Goal: Information Seeking & Learning: Learn about a topic

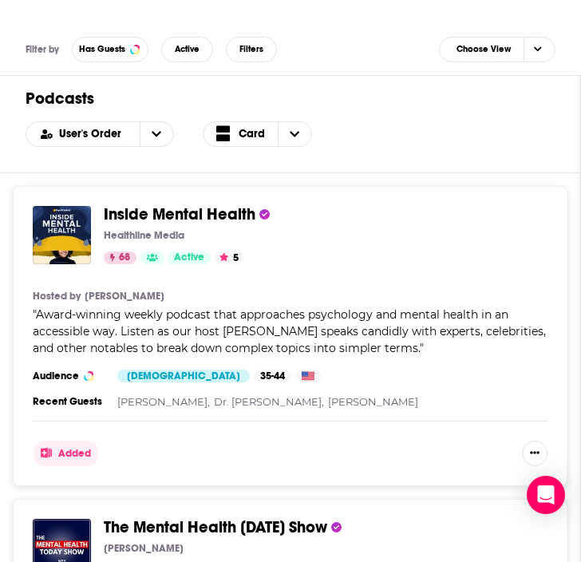
scroll to position [432, 0]
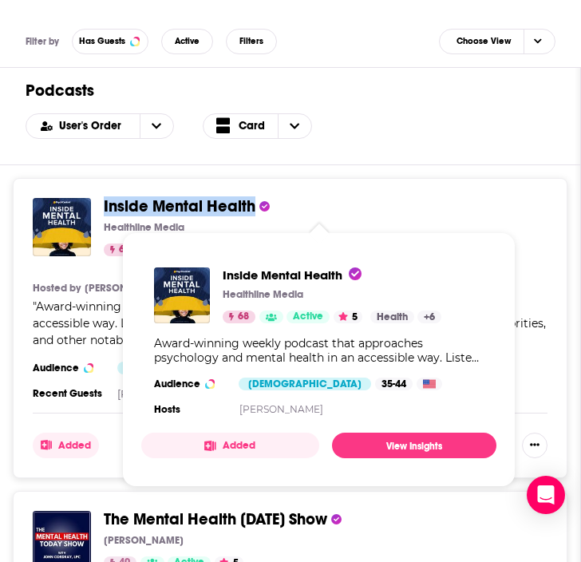
drag, startPoint x: 100, startPoint y: 205, endPoint x: 257, endPoint y: 205, distance: 157.1
click at [257, 205] on div "Inside Mental Health Healthline Media 68 Active 5 Categories Health + 6 Added" at bounding box center [290, 227] width 514 height 58
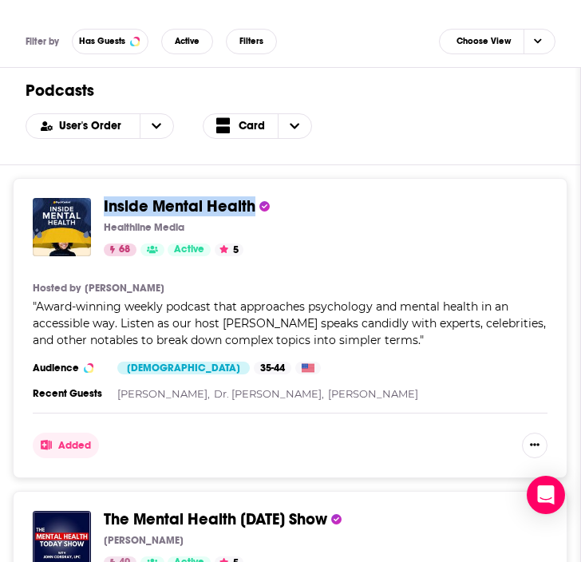
copy span "Inside Mental Health"
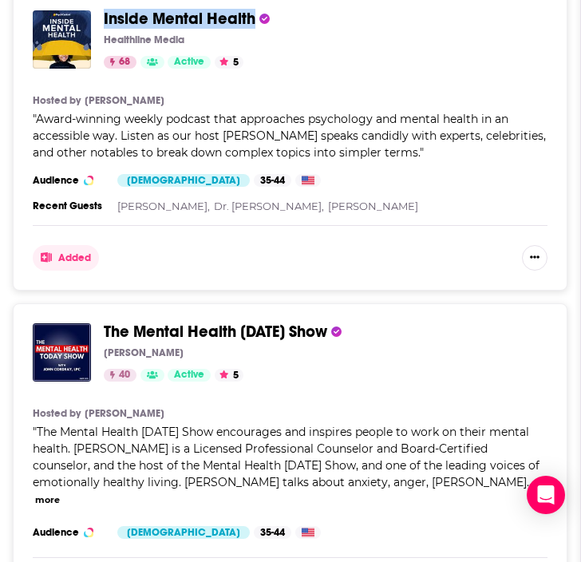
scroll to position [622, 0]
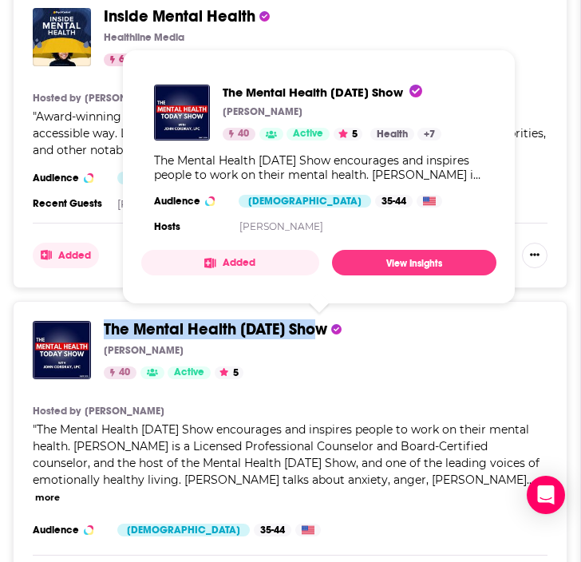
drag, startPoint x: 328, startPoint y: 331, endPoint x: 105, endPoint y: 325, distance: 222.6
click at [105, 325] on span "The Mental Health [DATE] Show" at bounding box center [319, 330] width 431 height 18
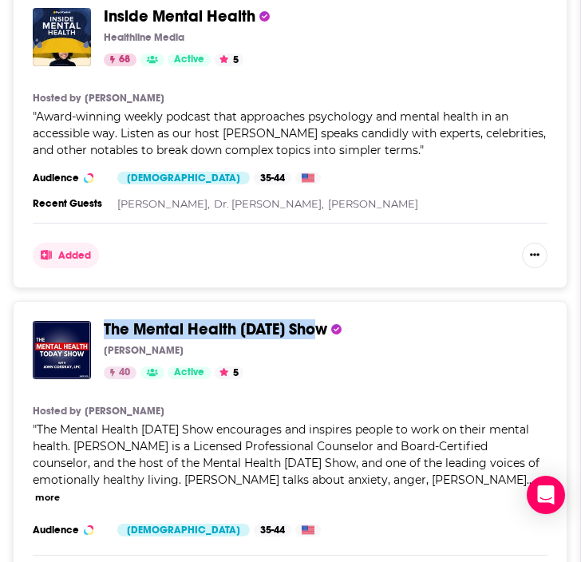
copy span "The Mental Health [DATE] Show"
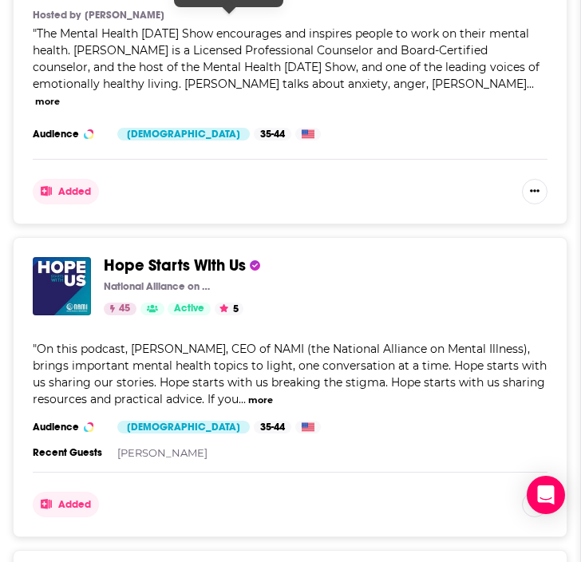
scroll to position [1031, 0]
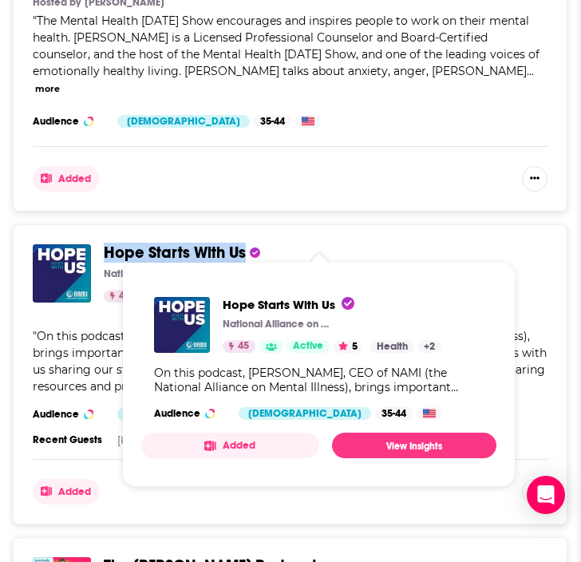
drag, startPoint x: 249, startPoint y: 235, endPoint x: 106, endPoint y: 233, distance: 142.8
click at [106, 244] on span "Hope Starts With Us" at bounding box center [319, 253] width 431 height 18
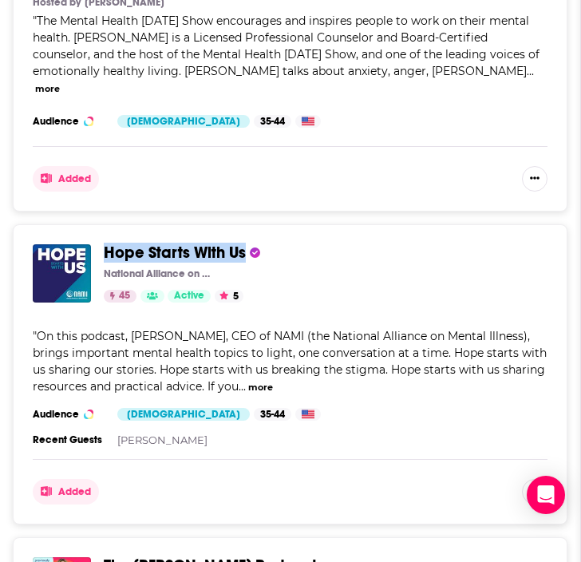
copy span "Hope Starts With Us"
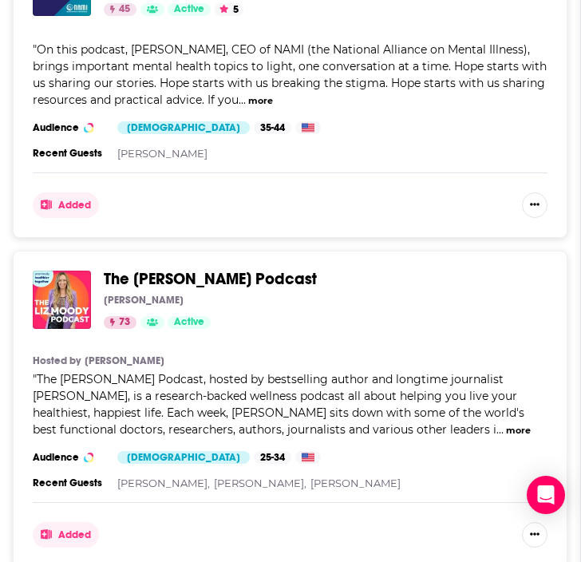
scroll to position [1315, 0]
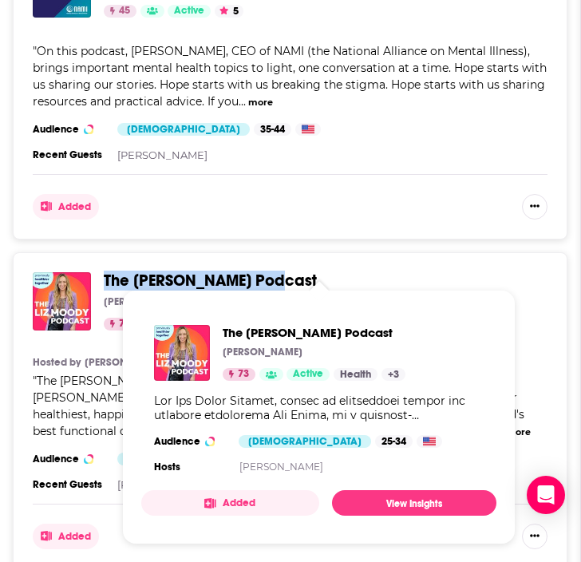
drag, startPoint x: 280, startPoint y: 262, endPoint x: 107, endPoint y: 259, distance: 173.1
click at [107, 272] on span "The [PERSON_NAME] Podcast" at bounding box center [319, 281] width 431 height 18
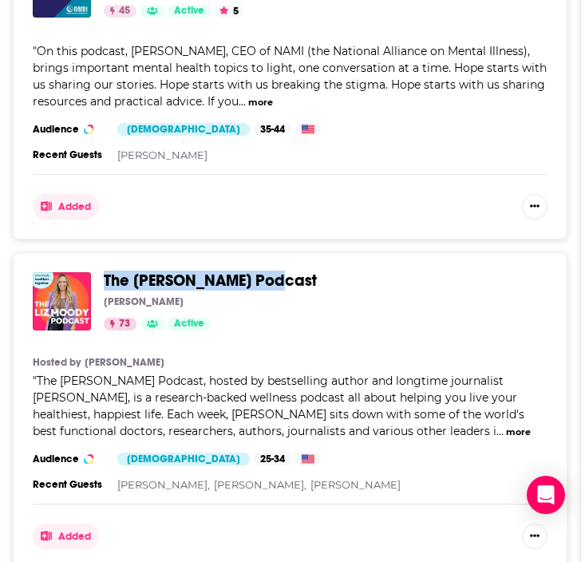
copy span "The [PERSON_NAME] Podcast"
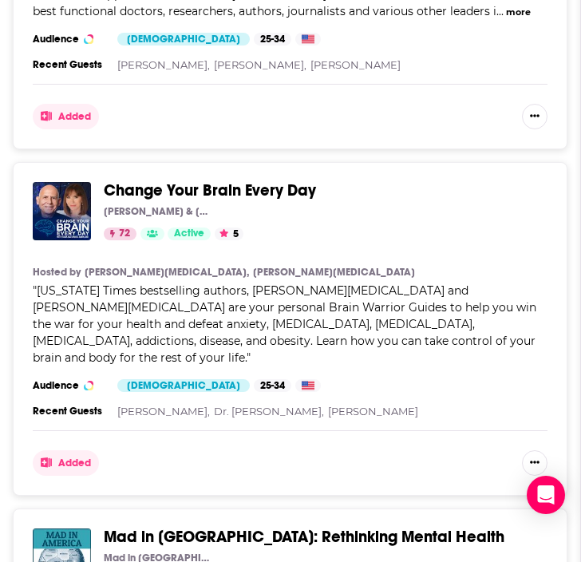
scroll to position [1741, 0]
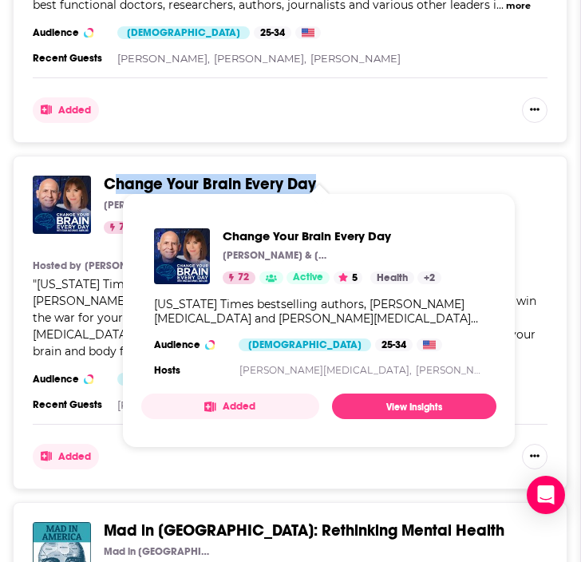
drag, startPoint x: 324, startPoint y: 164, endPoint x: 120, endPoint y: 163, distance: 204.2
click at [119, 175] on span "Change Your Brain Every Day" at bounding box center [319, 184] width 431 height 18
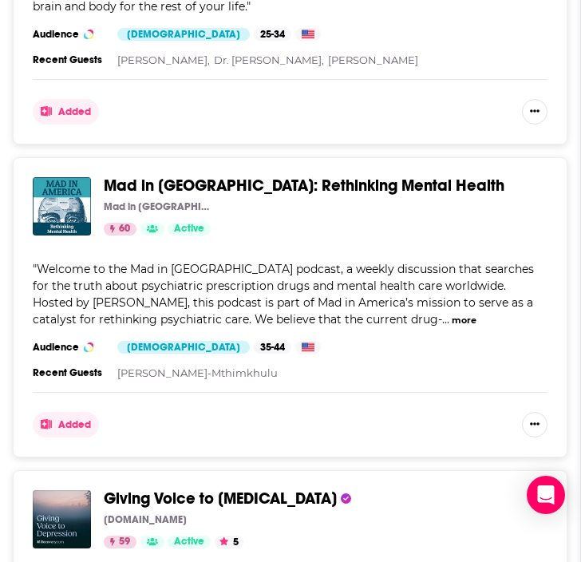
scroll to position [2087, 0]
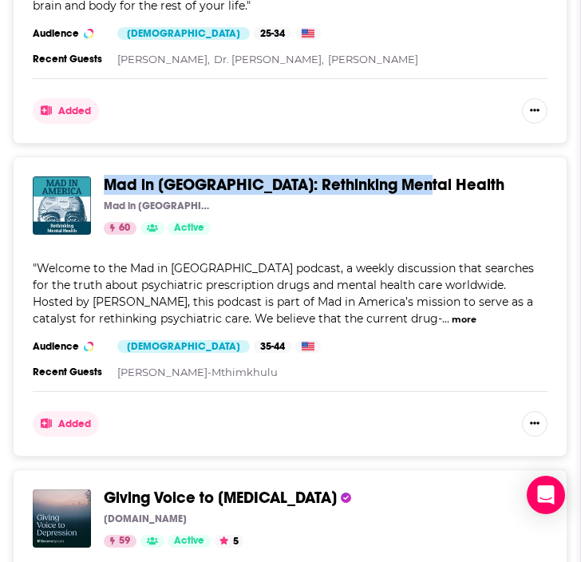
drag, startPoint x: 413, startPoint y: 145, endPoint x: 99, endPoint y: 136, distance: 314.4
click at [99, 156] on div "Mad in [GEOGRAPHIC_DATA]: Rethinking Mental Health Mad in [GEOGRAPHIC_DATA] 60 …" at bounding box center [290, 306] width 554 height 300
copy span "Mad in [GEOGRAPHIC_DATA]: Rethinking Mental Health"
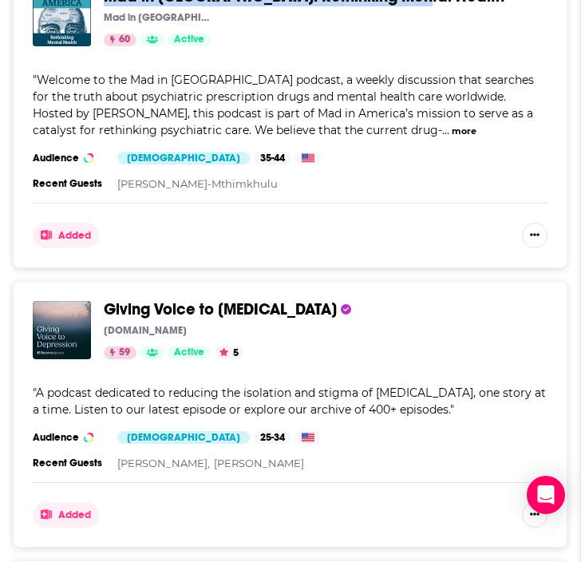
scroll to position [2296, 0]
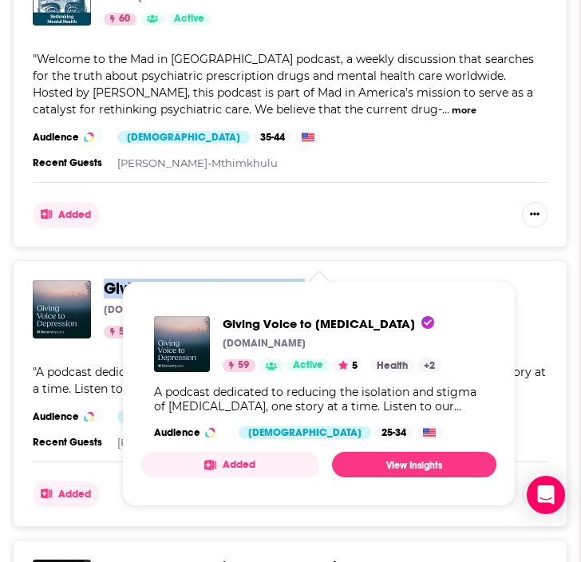
drag, startPoint x: 301, startPoint y: 255, endPoint x: 109, endPoint y: 254, distance: 191.4
click at [109, 280] on span "Giving Voice to [MEDICAL_DATA]" at bounding box center [319, 289] width 431 height 18
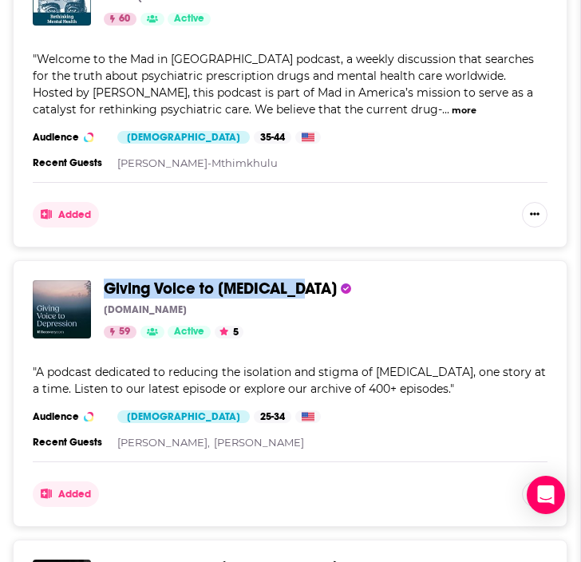
copy span "Giving Voice to [MEDICAL_DATA]"
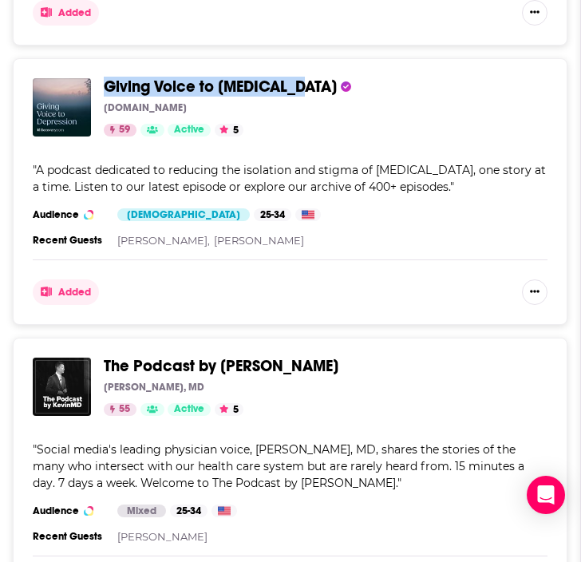
scroll to position [2526, 0]
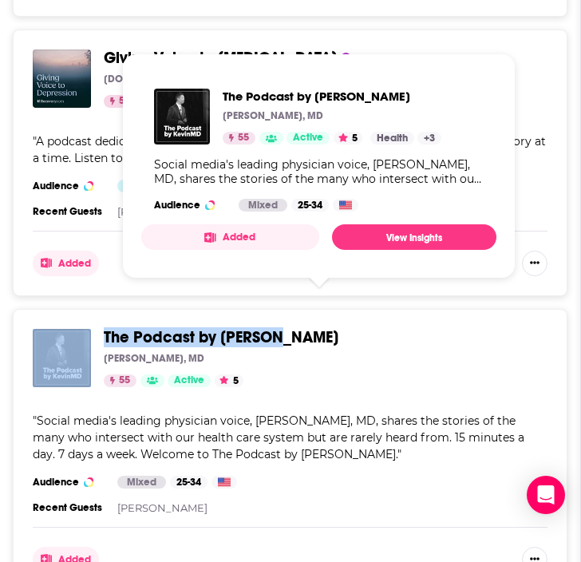
drag, startPoint x: 288, startPoint y: 297, endPoint x: 97, endPoint y: 295, distance: 190.6
click at [97, 329] on div "The Podcast by [PERSON_NAME], MD 55 Active 5 Categories Health + 3 Added" at bounding box center [290, 358] width 514 height 58
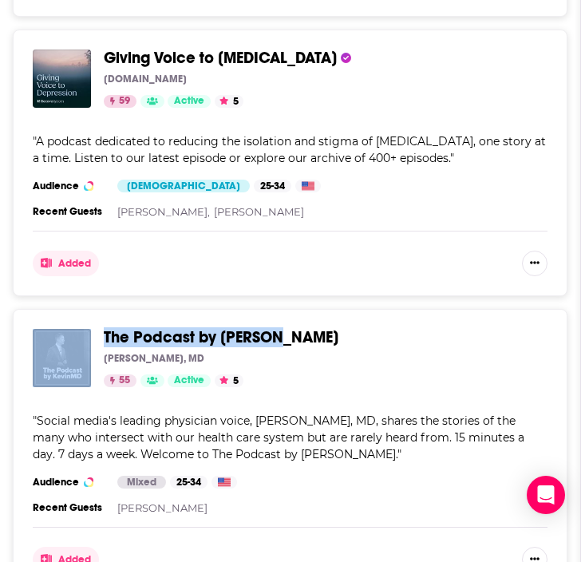
copy div "The Podcast by [PERSON_NAME]"
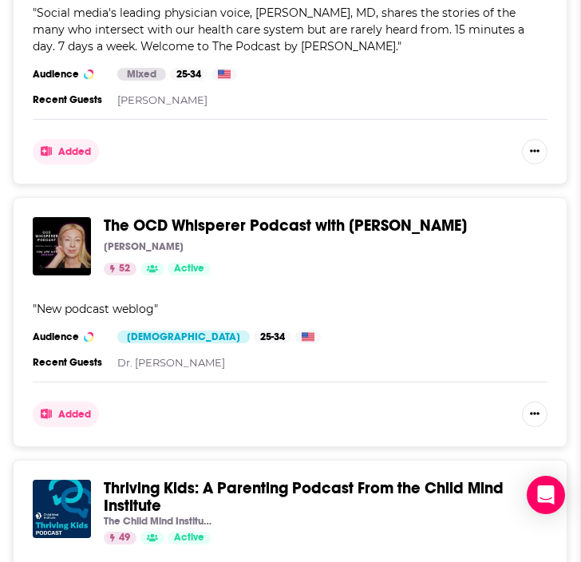
scroll to position [2993, 0]
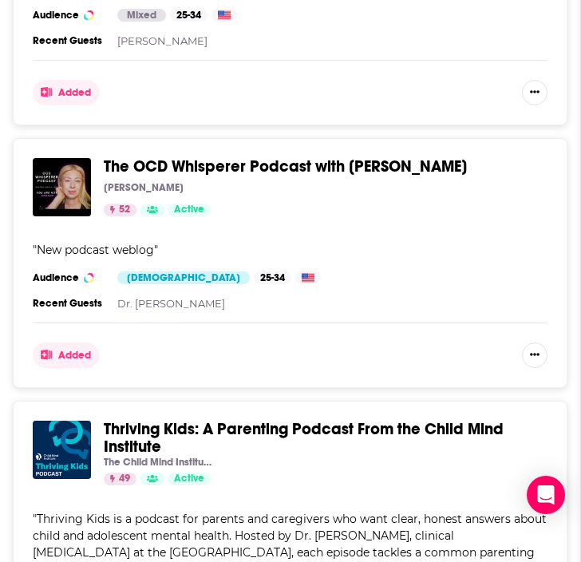
drag, startPoint x: 473, startPoint y: 131, endPoint x: 100, endPoint y: 123, distance: 373.4
click at [100, 158] on div "The OCD Whisperer Podcast with [PERSON_NAME] [PERSON_NAME] 52 Active Categories…" at bounding box center [290, 187] width 514 height 58
copy span "The OCD Whisperer Podcast with [PERSON_NAME]"
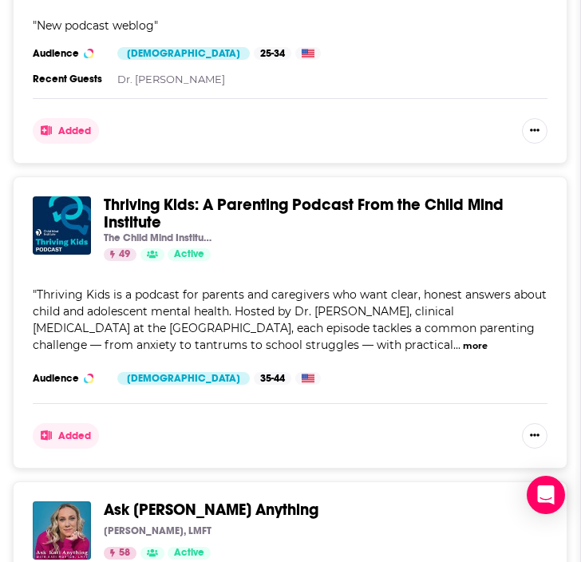
scroll to position [3219, 0]
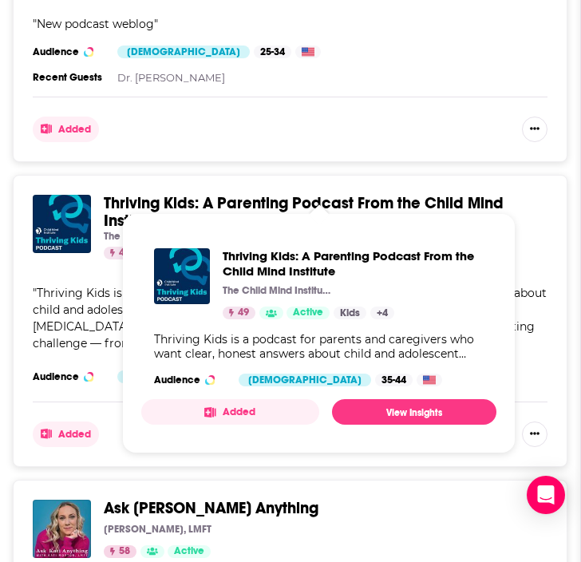
drag, startPoint x: 179, startPoint y: 180, endPoint x: 141, endPoint y: 180, distance: 37.5
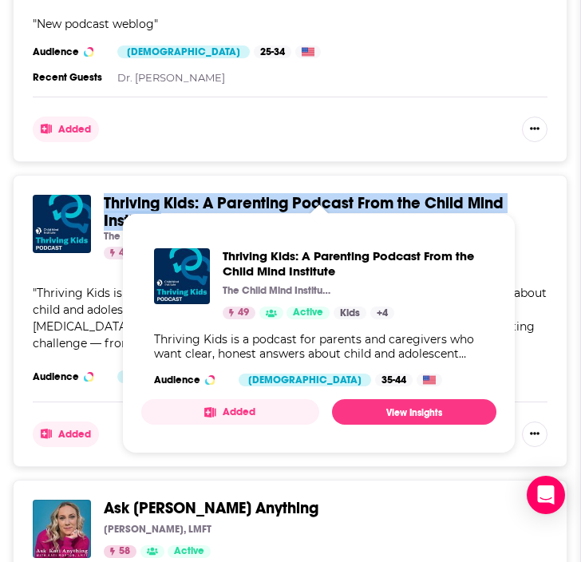
drag, startPoint x: 116, startPoint y: 160, endPoint x: 183, endPoint y: 182, distance: 71.4
click at [183, 182] on div "Thriving Kids: A Parenting Podcast From the Child Mind Institute The Child Mind…" at bounding box center [290, 321] width 554 height 292
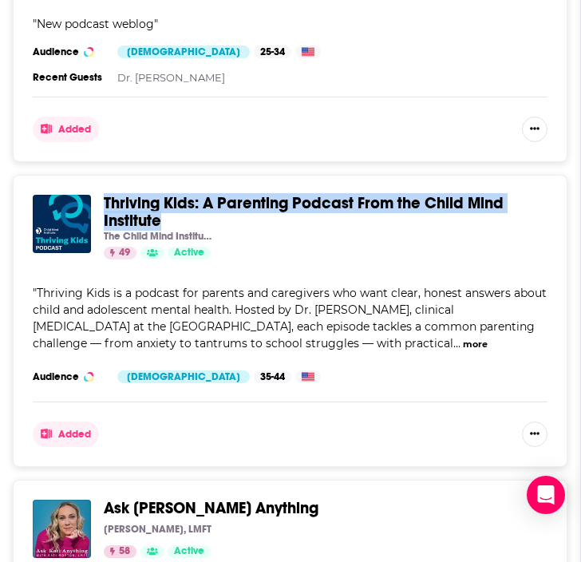
copy span "Thriving Kids: A Parenting Podcast From the Child Mind Institute"
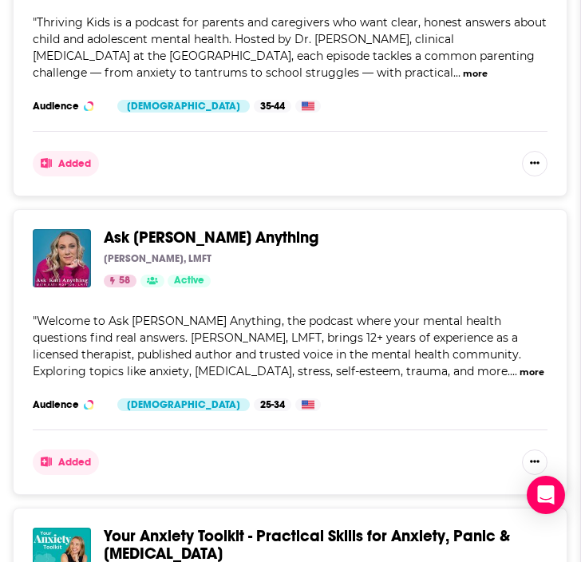
scroll to position [3484, 0]
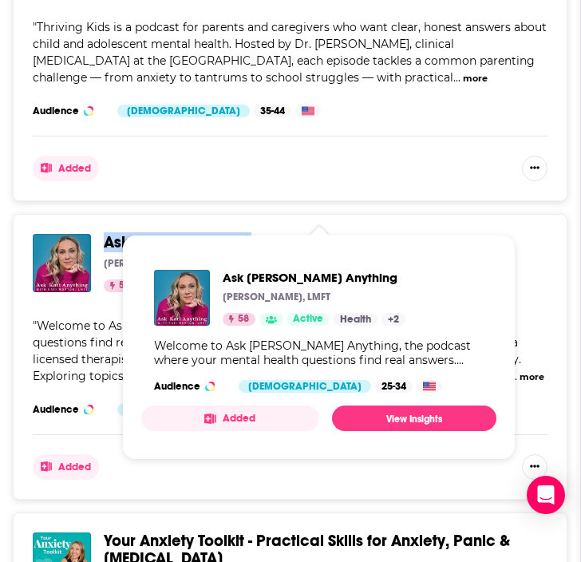
drag, startPoint x: 233, startPoint y: 206, endPoint x: 105, endPoint y: 203, distance: 127.6
click at [105, 234] on span "Ask [PERSON_NAME] Anything" at bounding box center [319, 243] width 431 height 18
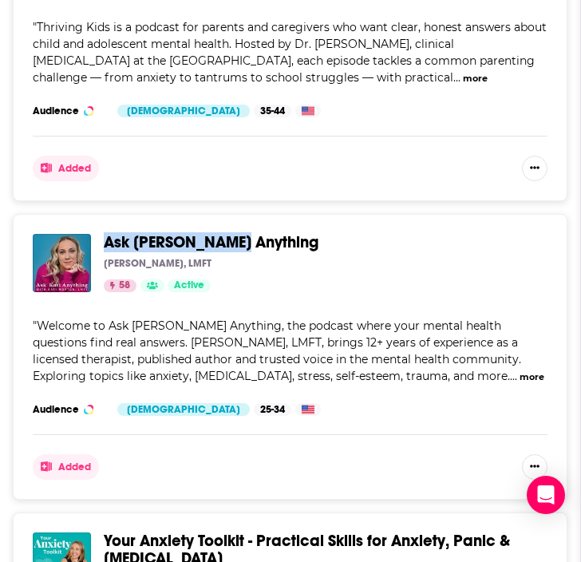
copy span "Ask [PERSON_NAME] Anything"
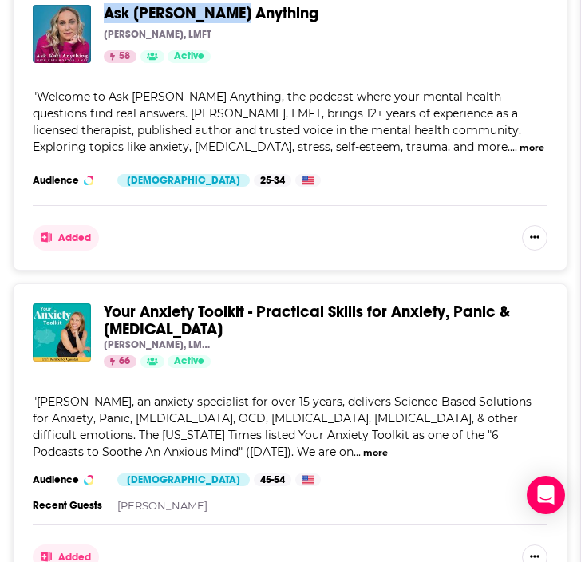
scroll to position [3725, 0]
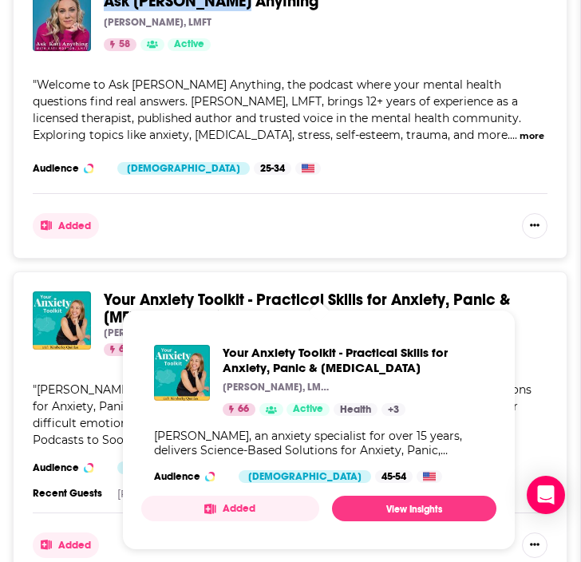
drag, startPoint x: 202, startPoint y: 285, endPoint x: 168, endPoint y: 285, distance: 34.3
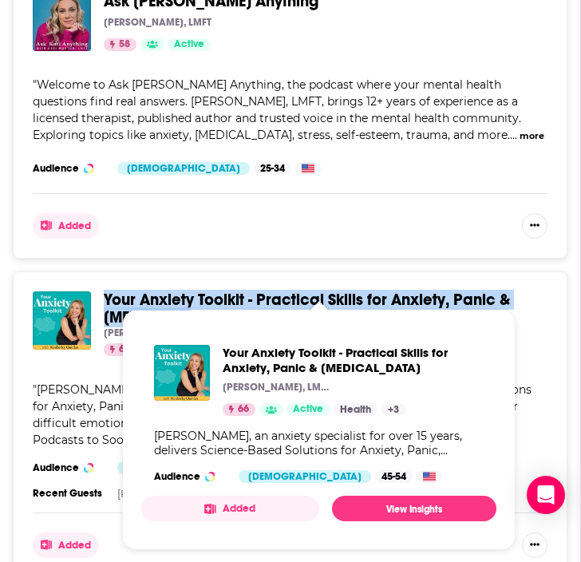
drag, startPoint x: 102, startPoint y: 260, endPoint x: 195, endPoint y: 279, distance: 95.3
click at [195, 291] on div "Your Anxiety Toolkit - Practical Skills for Anxiety, Panic & [MEDICAL_DATA] [PE…" at bounding box center [290, 323] width 514 height 65
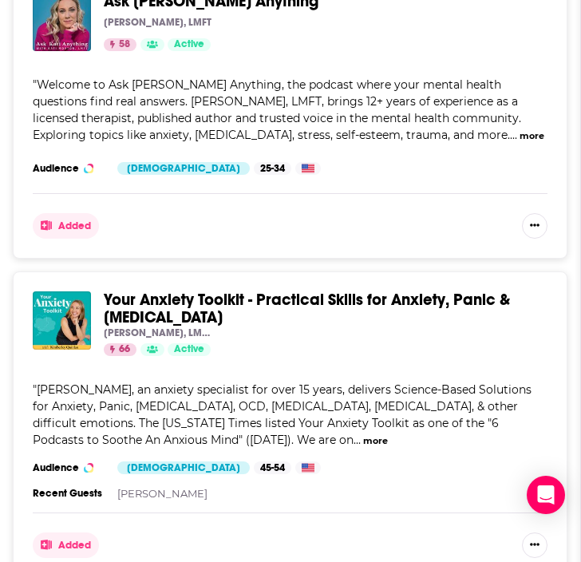
click at [293, 77] on span "Welcome to Ask [PERSON_NAME] Anything, the podcast where your mental health que…" at bounding box center [277, 109] width 488 height 65
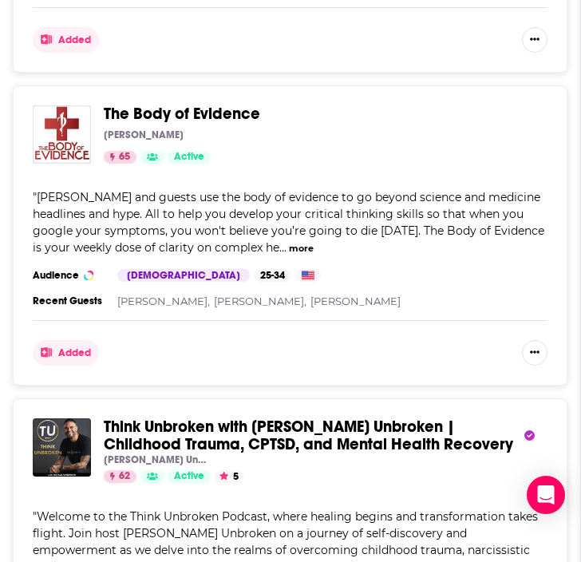
scroll to position [4230, 0]
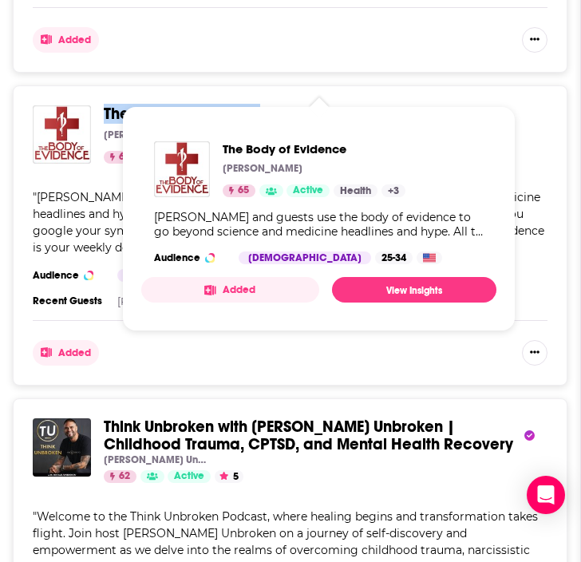
drag, startPoint x: 260, startPoint y: 77, endPoint x: 104, endPoint y: 73, distance: 155.6
click at [104, 105] on span "The Body of Evidence" at bounding box center [319, 114] width 431 height 18
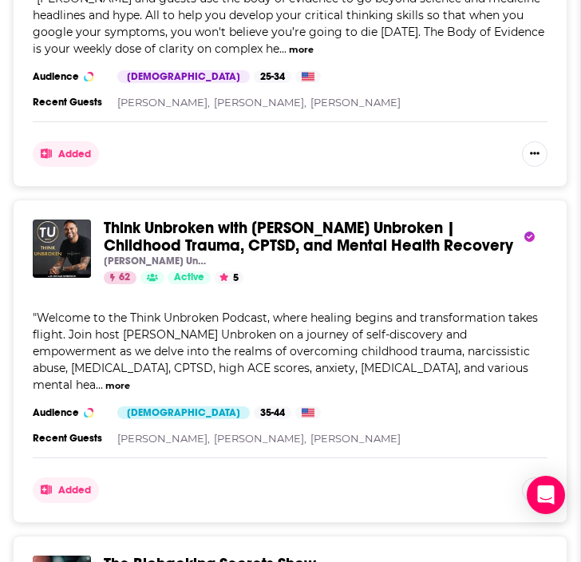
scroll to position [4429, 0]
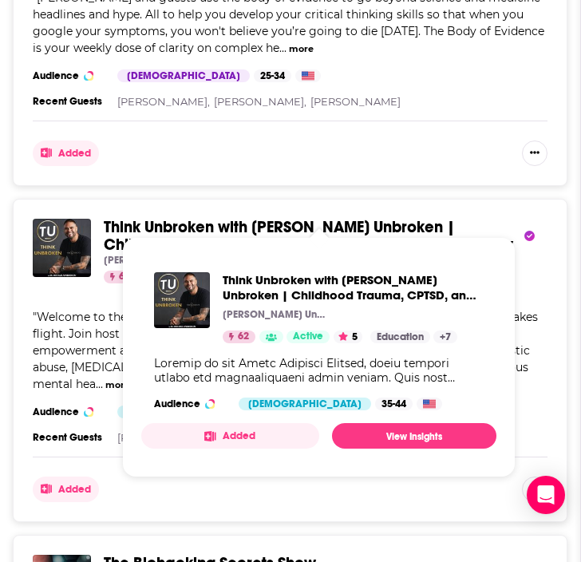
drag, startPoint x: 440, startPoint y: 211, endPoint x: 396, endPoint y: 212, distance: 44.7
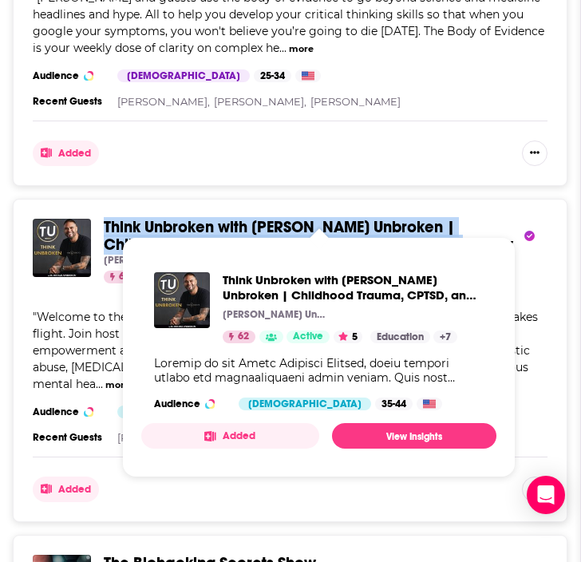
drag, startPoint x: 101, startPoint y: 186, endPoint x: 434, endPoint y: 218, distance: 334.9
click at [434, 219] on div "Think Unbroken with [PERSON_NAME] Unbroken | Childhood Trauma, CPTSD, and Menta…" at bounding box center [290, 251] width 514 height 65
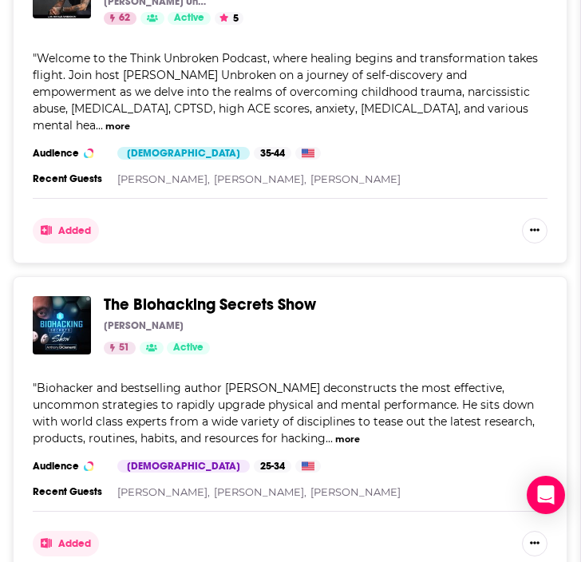
scroll to position [4685, 0]
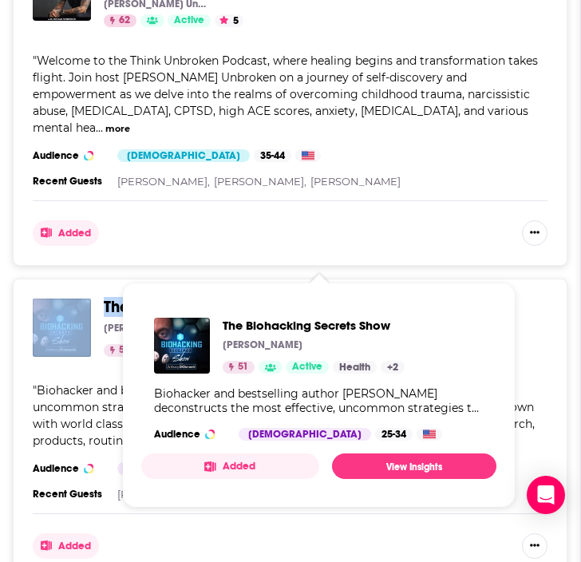
drag, startPoint x: 318, startPoint y: 256, endPoint x: 98, endPoint y: 254, distance: 220.2
click at [98, 298] on div "The Biohacking Secrets Show [PERSON_NAME] 51 Active Categories Health + 2 Added" at bounding box center [290, 327] width 514 height 58
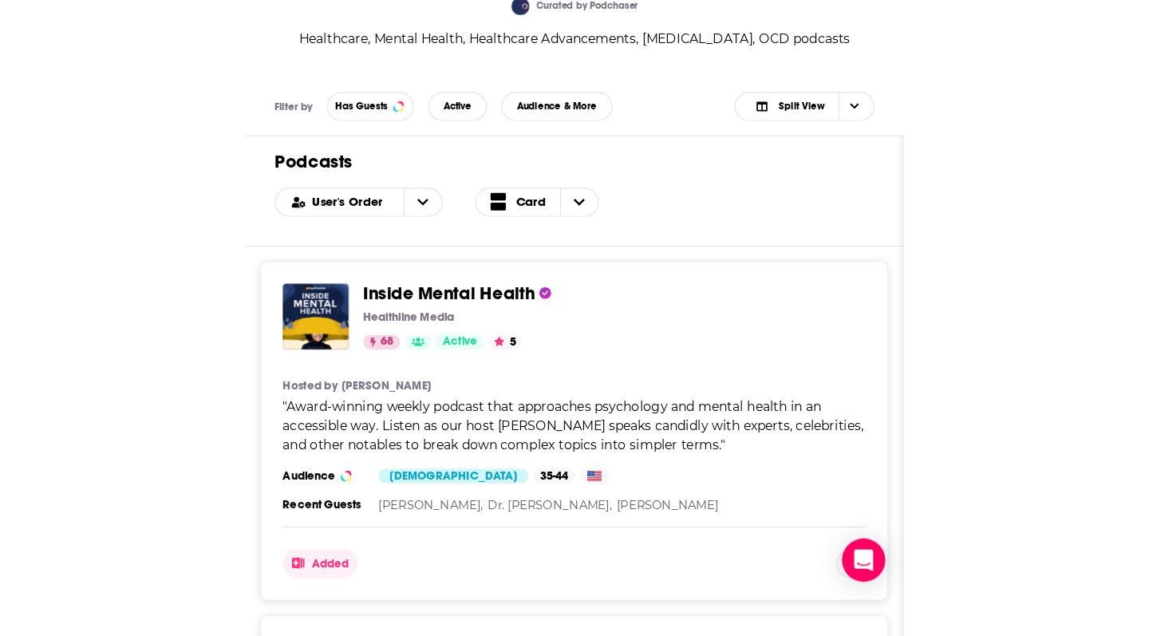
scroll to position [0, 0]
